Goal: Transaction & Acquisition: Subscribe to service/newsletter

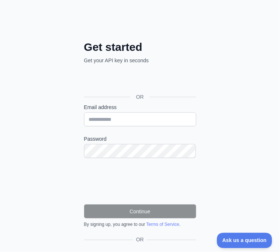
scroll to position [45, 0]
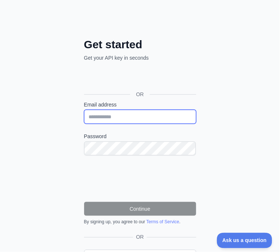
click at [133, 122] on input "Email address" at bounding box center [140, 117] width 112 height 14
type input "*"
type input "**********"
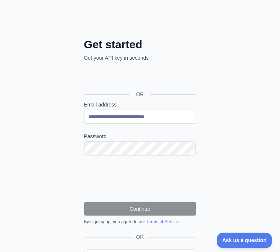
click at [103, 161] on form "**********" at bounding box center [140, 163] width 112 height 124
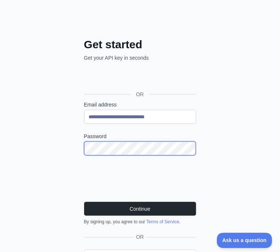
click at [84, 202] on button "Continue" at bounding box center [140, 209] width 112 height 14
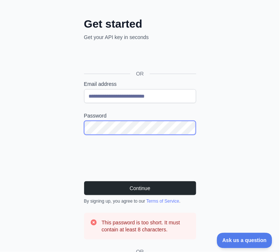
scroll to position [66, 0]
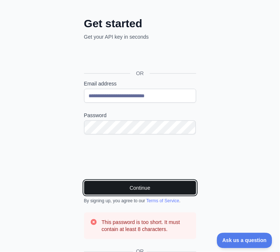
click at [138, 182] on button "Continue" at bounding box center [140, 188] width 112 height 14
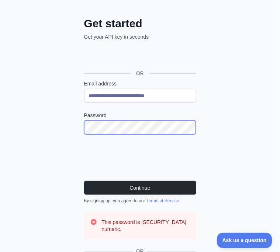
click at [84, 181] on button "Continue" at bounding box center [140, 188] width 112 height 14
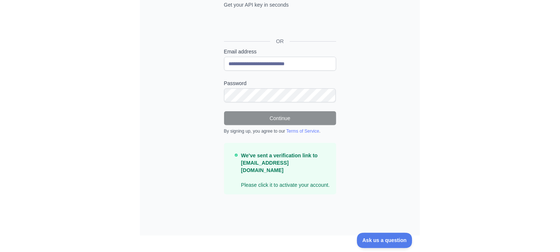
scroll to position [35, 0]
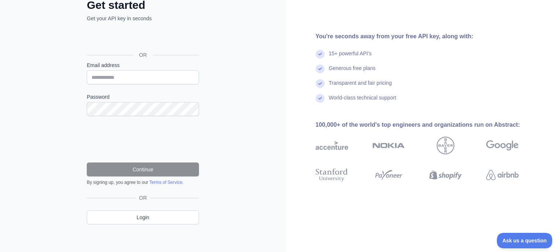
scroll to position [51, 0]
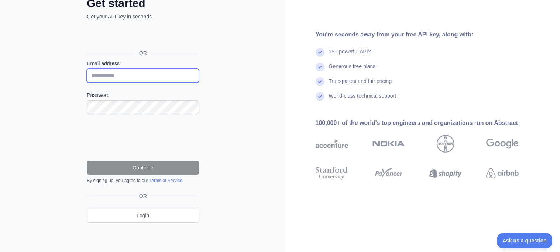
click at [153, 76] on input "Email address" at bounding box center [143, 76] width 112 height 14
type input "*"
type input "**********"
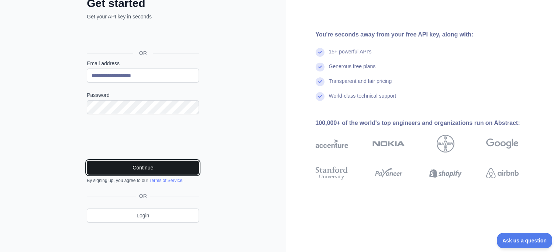
click at [102, 166] on button "Continue" at bounding box center [143, 168] width 112 height 14
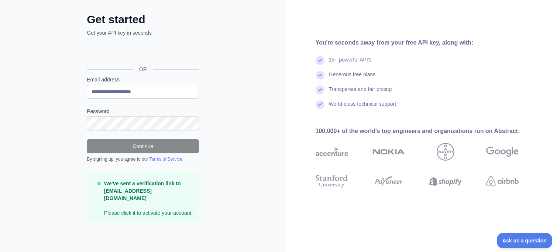
scroll to position [35, 0]
click at [149, 208] on p "We've sent a verification link to [EMAIL_ADDRESS][DOMAIN_NAME] Please click it …" at bounding box center [148, 198] width 89 height 37
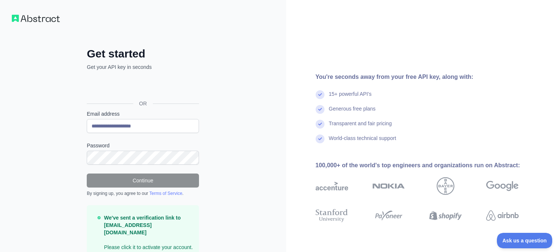
click at [28, 21] on img at bounding box center [36, 18] width 48 height 7
click at [19, 18] on img at bounding box center [36, 18] width 48 height 7
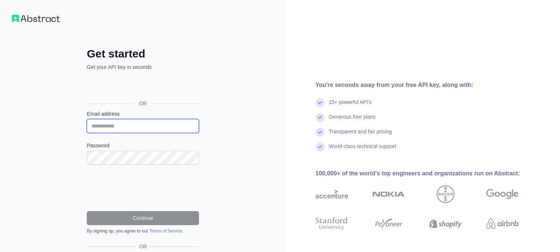
click at [157, 125] on input "Email address" at bounding box center [143, 126] width 112 height 14
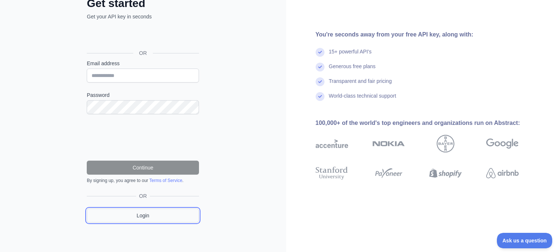
click at [156, 217] on link "Login" at bounding box center [143, 216] width 112 height 14
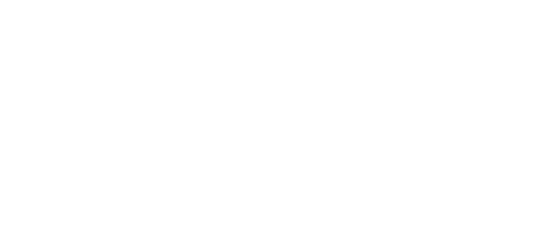
scroll to position [13, 0]
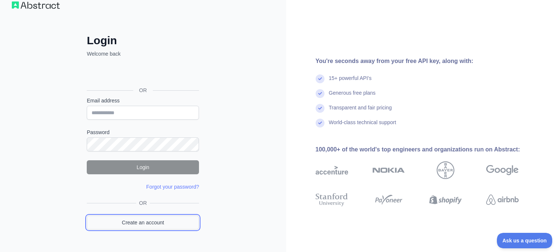
click at [160, 227] on link "Create an account" at bounding box center [143, 223] width 112 height 14
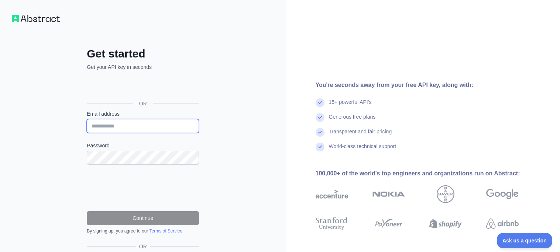
click at [102, 128] on input "Email address" at bounding box center [143, 126] width 112 height 14
type input "**********"
